Goal: Transaction & Acquisition: Book appointment/travel/reservation

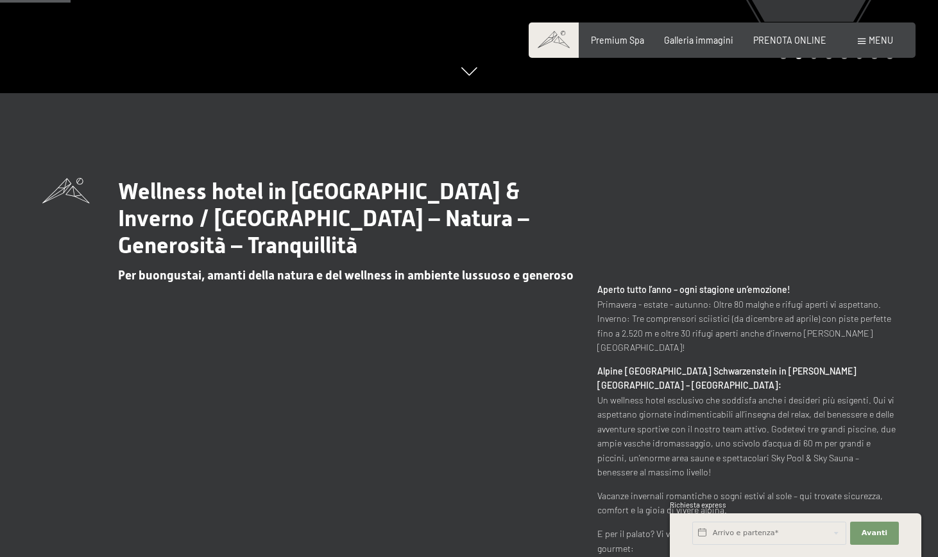
scroll to position [464, 0]
click at [783, 39] on span "PRENOTA ONLINE" at bounding box center [790, 38] width 73 height 11
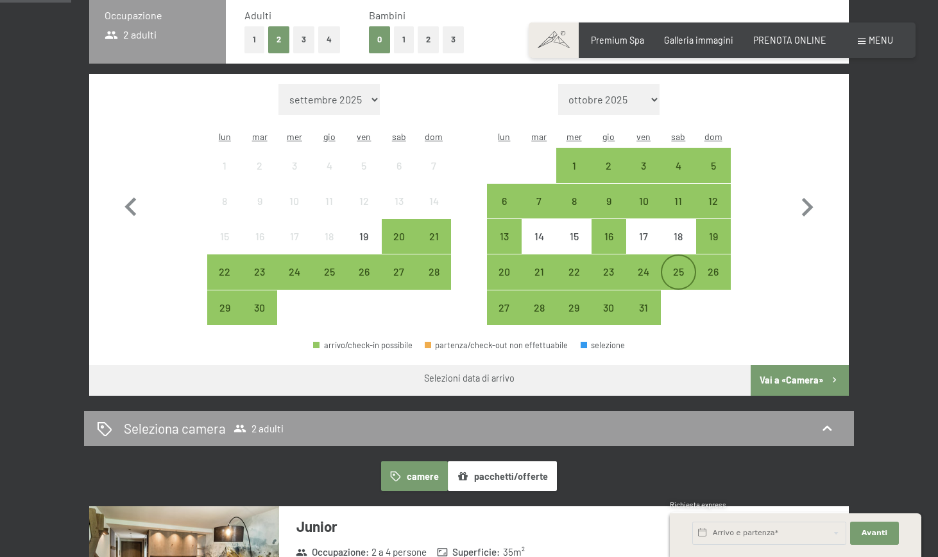
scroll to position [302, 0]
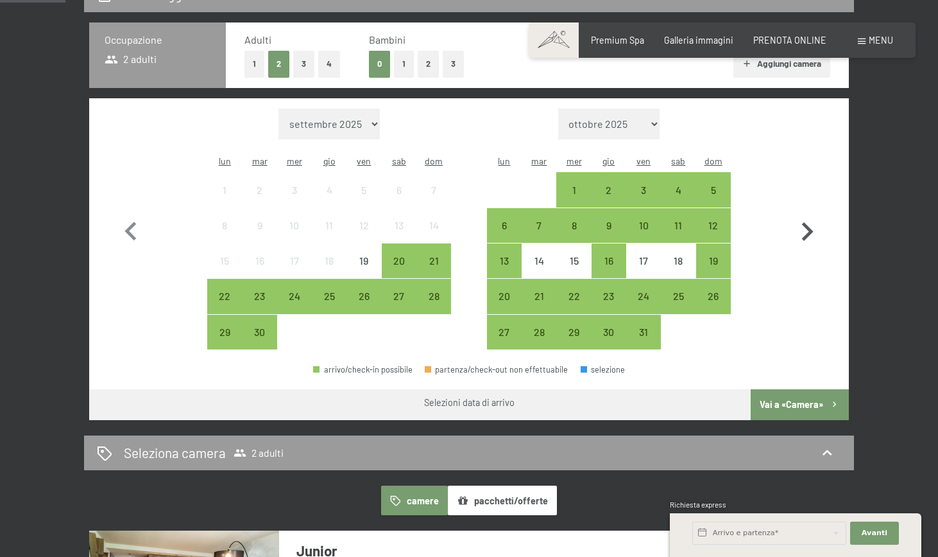
click at [815, 221] on icon "button" at bounding box center [807, 231] width 37 height 37
select select "[DATE]"
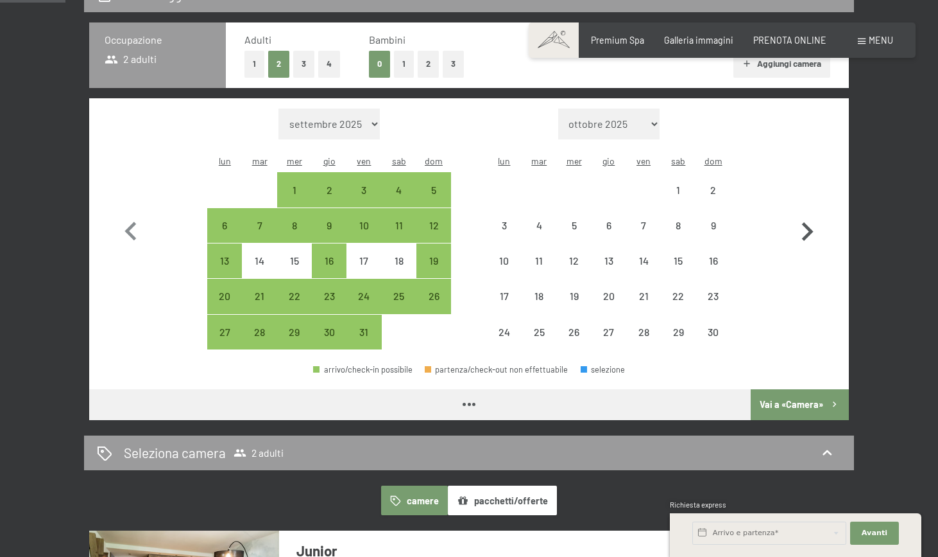
select select "[DATE]"
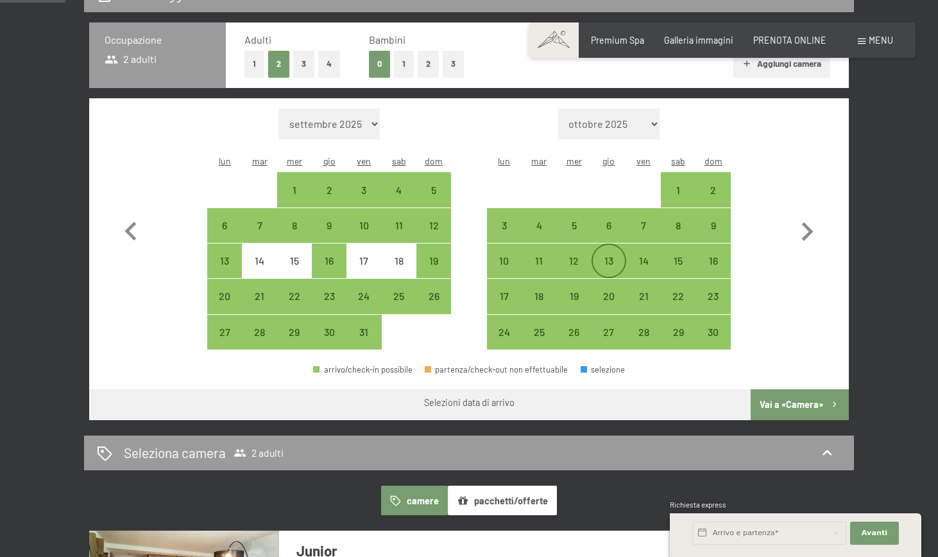
click at [609, 255] on div "13" at bounding box center [609, 271] width 32 height 32
select select "[DATE]"
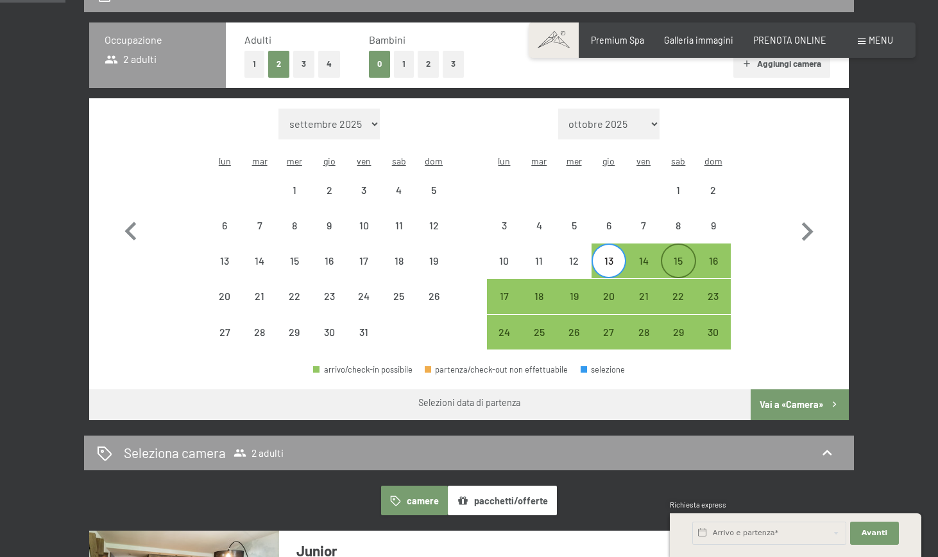
click at [668, 255] on div "15" at bounding box center [678, 271] width 32 height 32
select select "[DATE]"
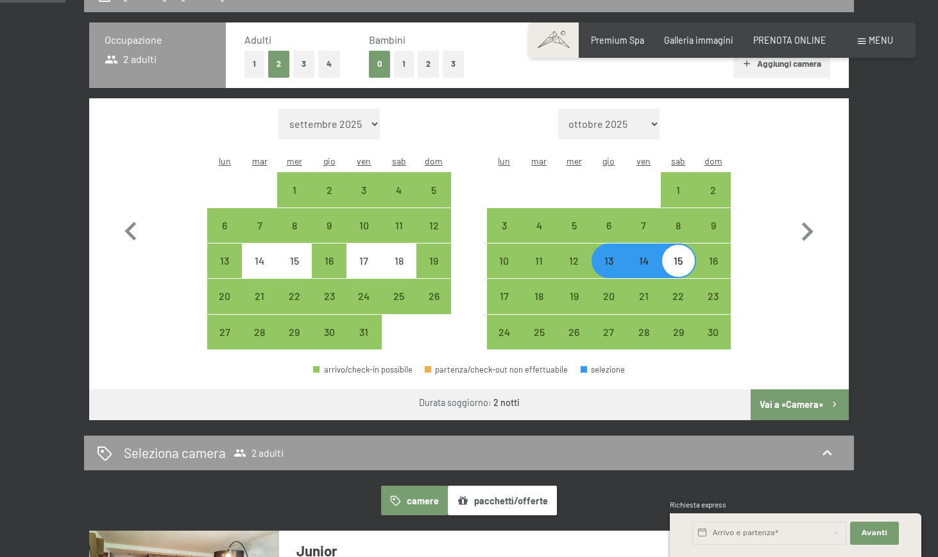
click at [778, 389] on button "Vai a «Camera»" at bounding box center [800, 404] width 98 height 31
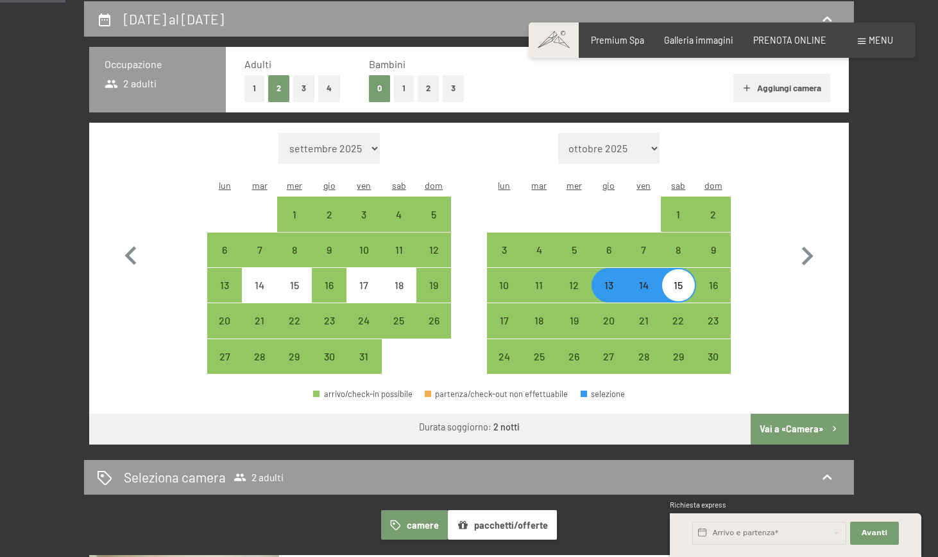
select select "[DATE]"
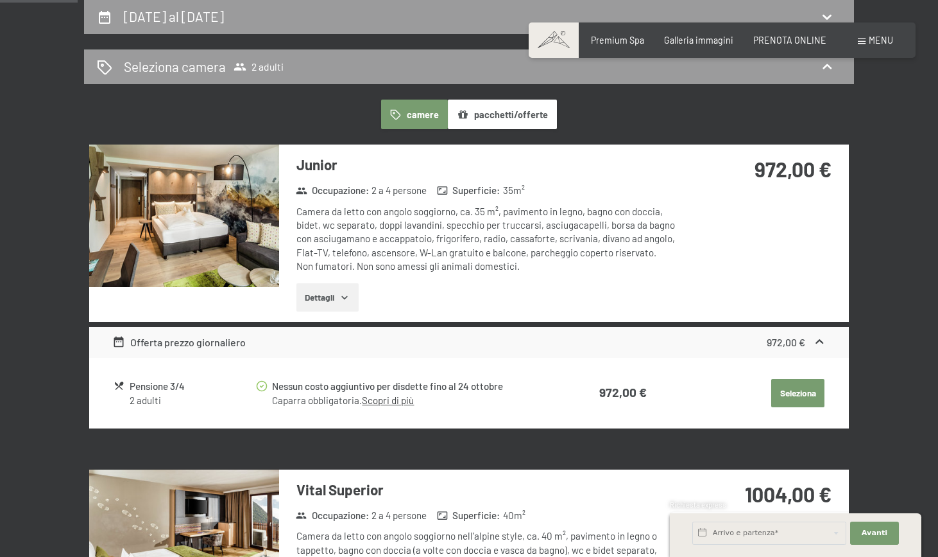
scroll to position [279, 0]
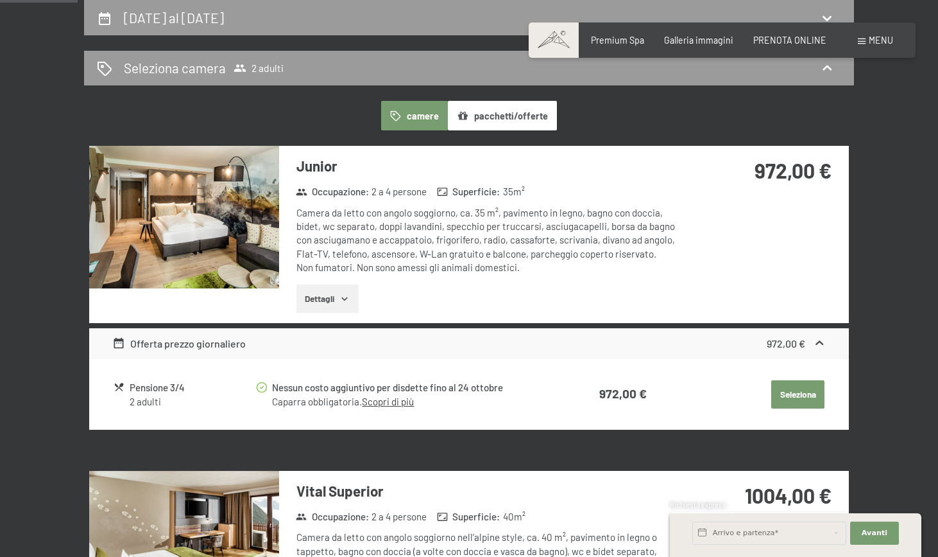
click at [347, 296] on icon "button" at bounding box center [345, 298] width 10 height 10
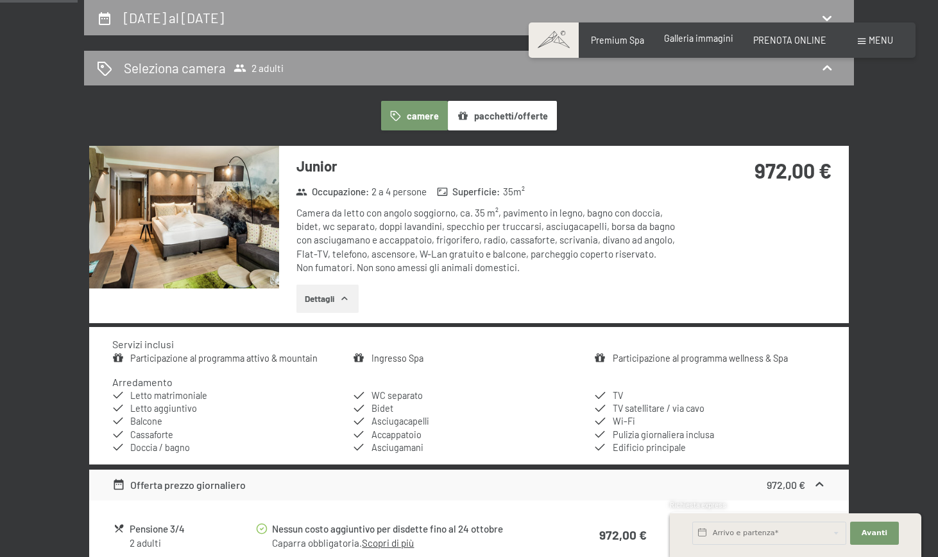
click at [706, 40] on span "Galleria immagini" at bounding box center [698, 38] width 69 height 11
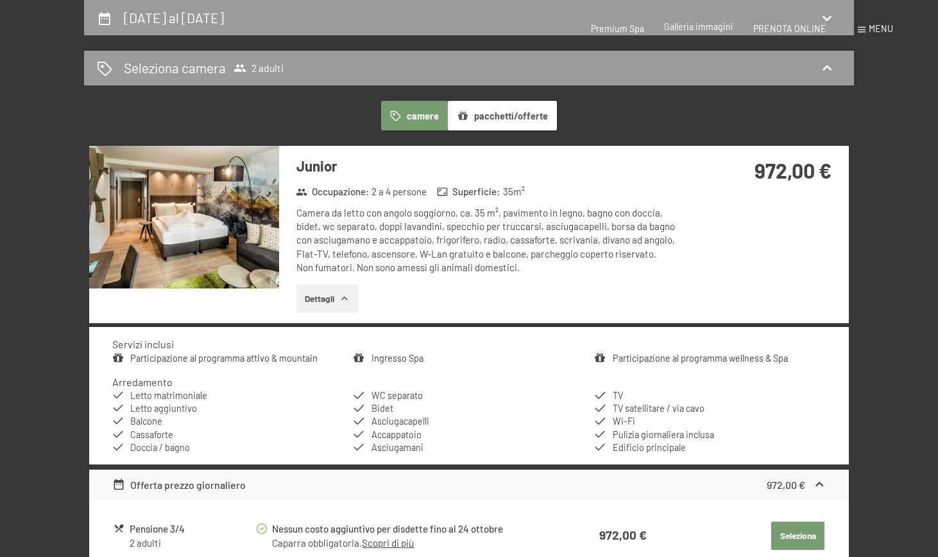
scroll to position [0, 0]
